Goal: Find specific page/section: Find specific page/section

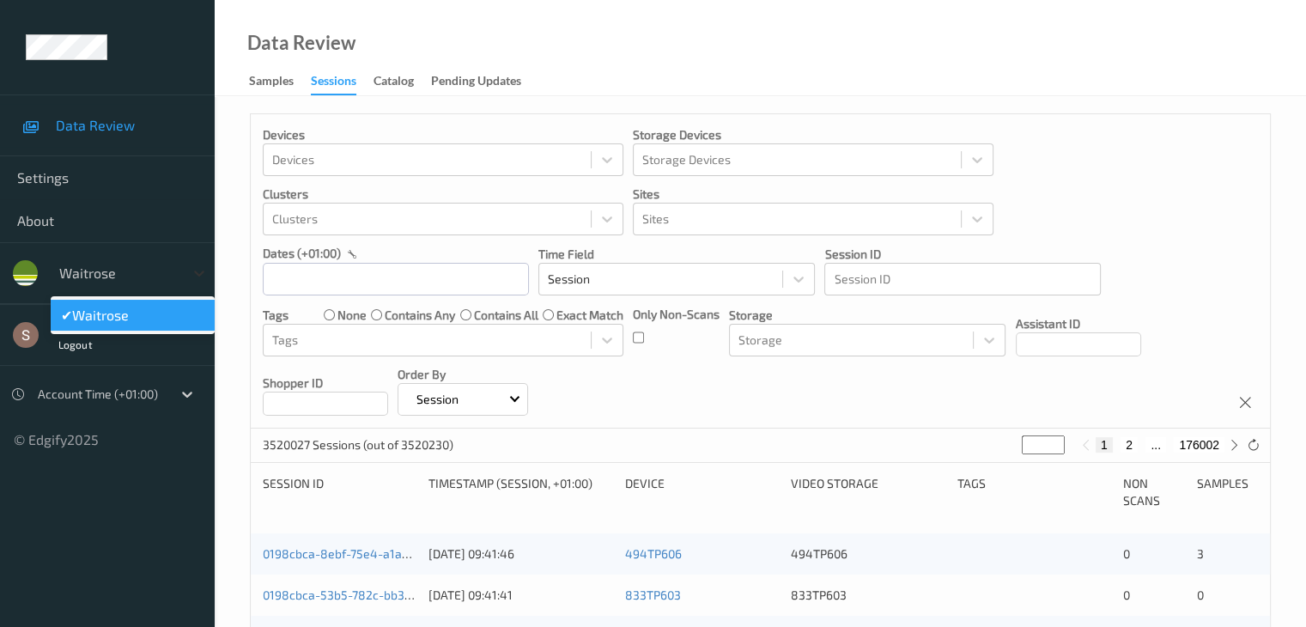
click at [194, 267] on icon at bounding box center [199, 273] width 17 height 17
click at [194, 276] on icon at bounding box center [199, 273] width 17 height 17
click at [977, 62] on div "Data Review Samples Sessions Catalog Pending Updates" at bounding box center [761, 48] width 1092 height 96
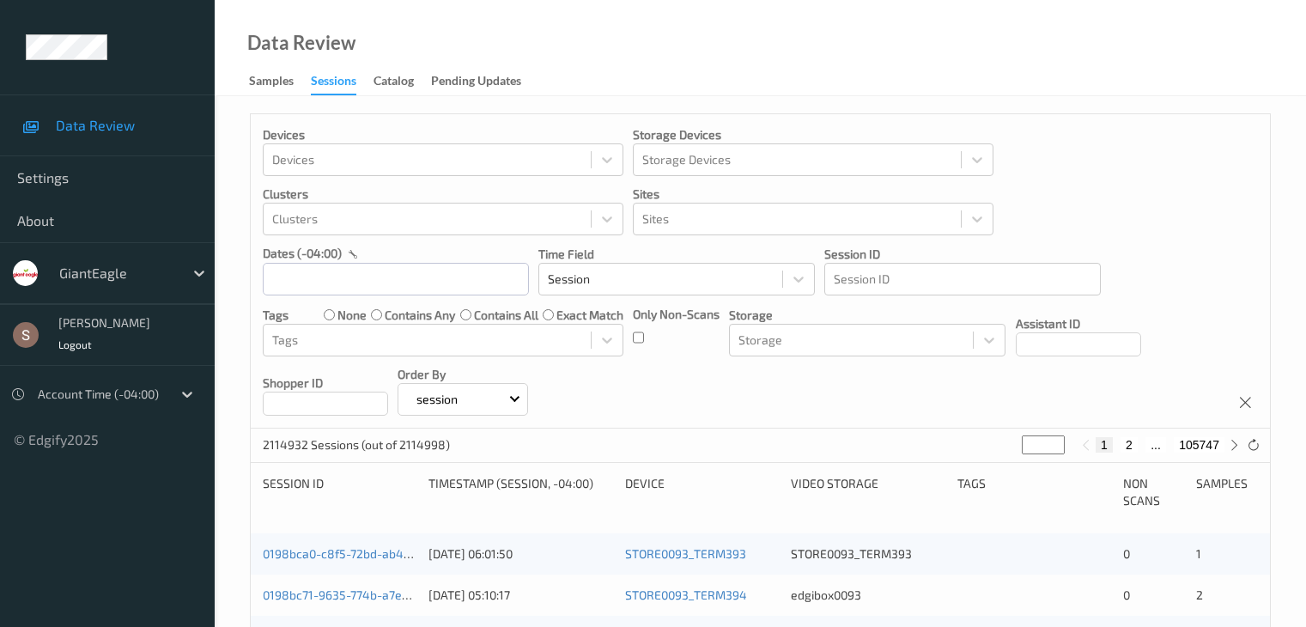
scroll to position [801, 0]
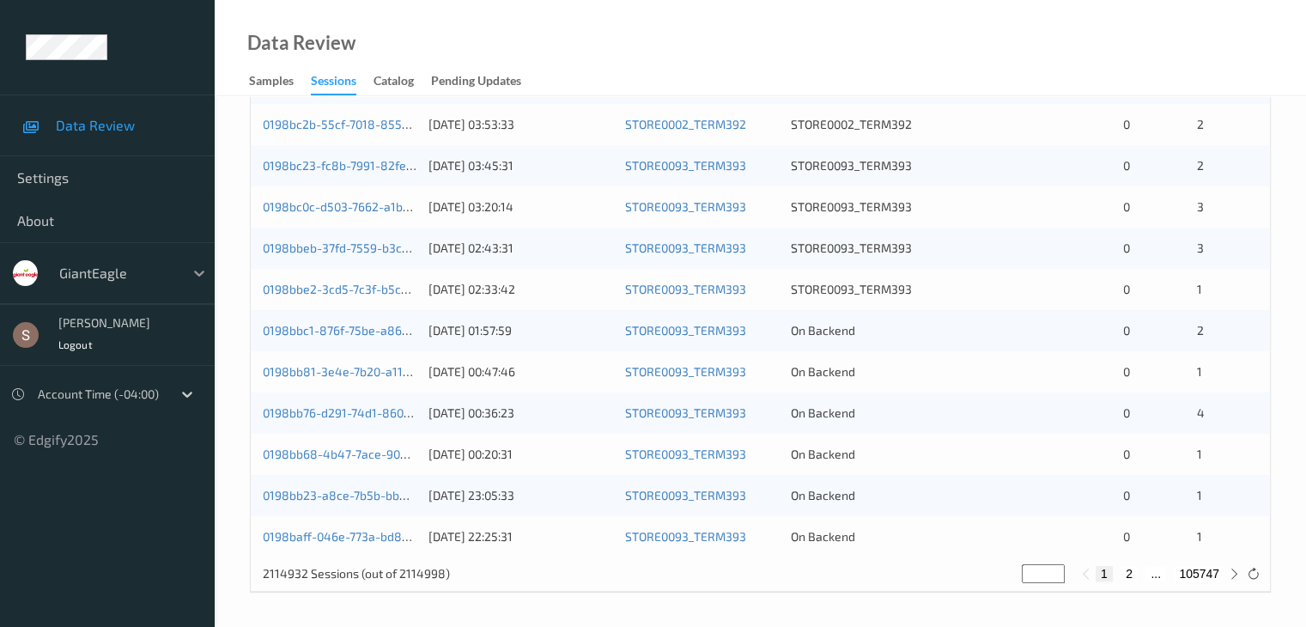
click at [188, 261] on div at bounding box center [199, 273] width 31 height 31
